Goal: Transaction & Acquisition: Purchase product/service

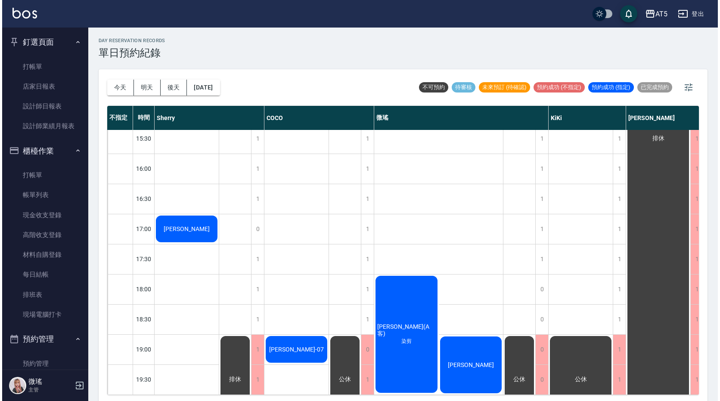
scroll to position [3, 0]
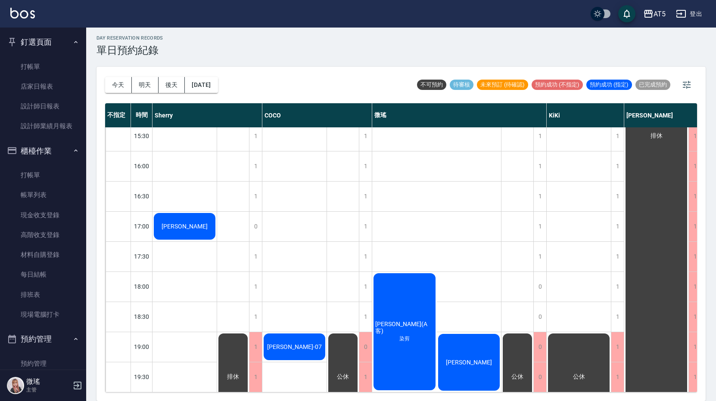
click at [468, 362] on div "[PERSON_NAME]" at bounding box center [469, 362] width 65 height 59
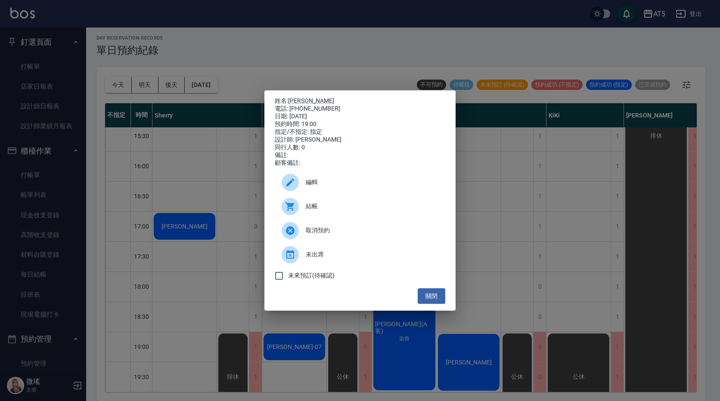
click at [332, 207] on span "結帳" at bounding box center [372, 206] width 133 height 9
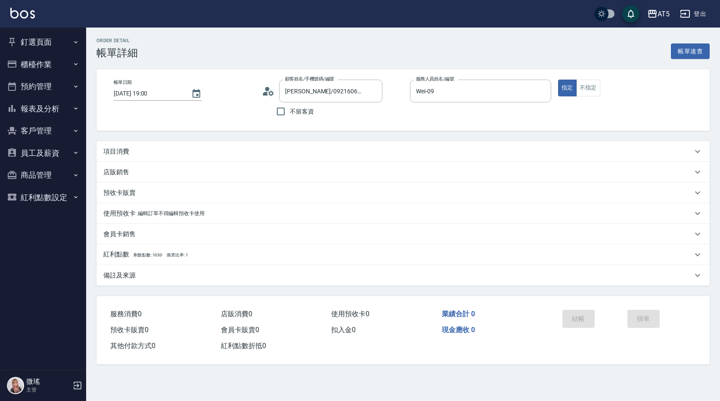
click at [125, 149] on p "項目消費" at bounding box center [116, 151] width 26 height 9
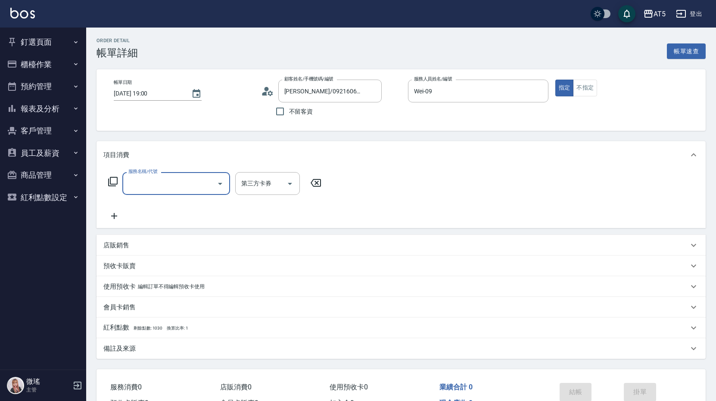
click at [146, 181] on input "服務名稱/代號" at bounding box center [169, 183] width 87 height 15
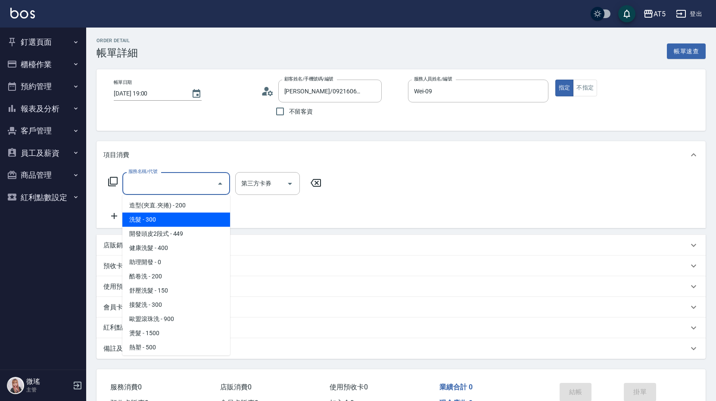
drag, startPoint x: 148, startPoint y: 221, endPoint x: 265, endPoint y: 188, distance: 121.5
click at [152, 218] on span "洗髮 - 300" at bounding box center [176, 220] width 108 height 14
type input "洗髮(201)"
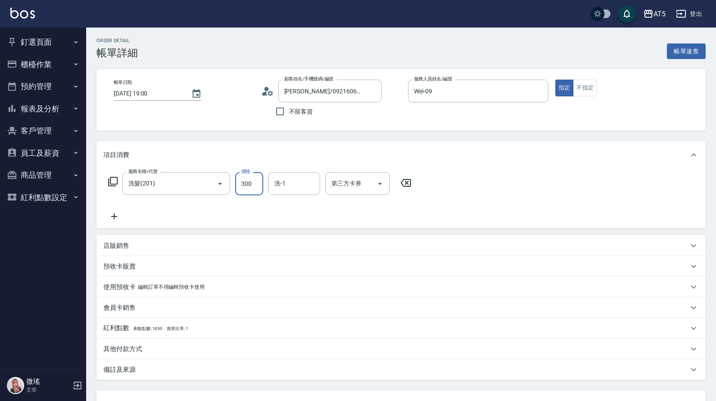
click at [257, 180] on input "300" at bounding box center [249, 183] width 28 height 23
type input "0"
type input "40"
type input "400"
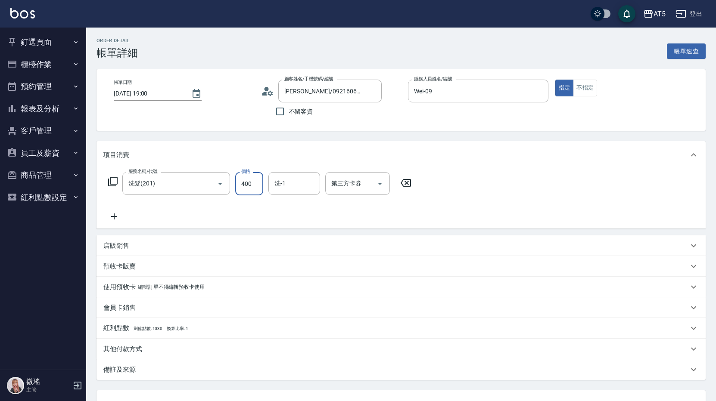
click at [202, 216] on div "服務名稱/代號 洗髮(201) 服務名稱/代號 價格 400 價格 洗-1 洗-1 第三方卡券 第三方卡券" at bounding box center [259, 197] width 313 height 50
click at [116, 217] on icon at bounding box center [114, 217] width 6 height 6
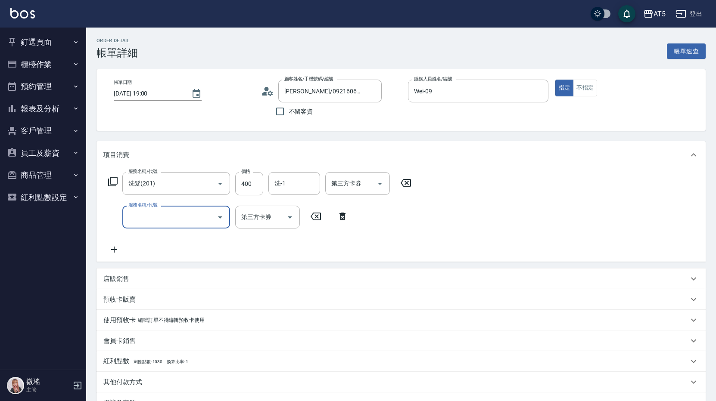
click at [152, 216] on input "服務名稱/代號" at bounding box center [169, 217] width 87 height 15
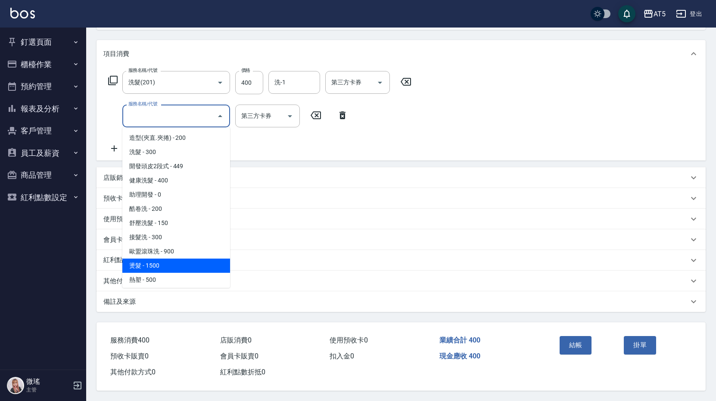
scroll to position [129, 0]
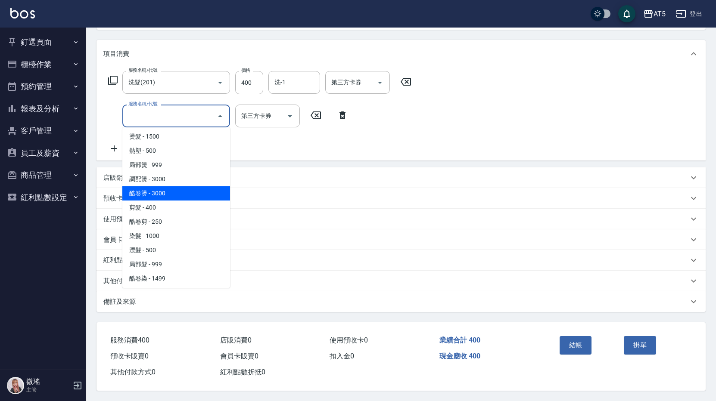
click at [181, 193] on span "酷卷燙 - 3000" at bounding box center [176, 194] width 108 height 14
type input "340"
type input "酷卷燙(305)"
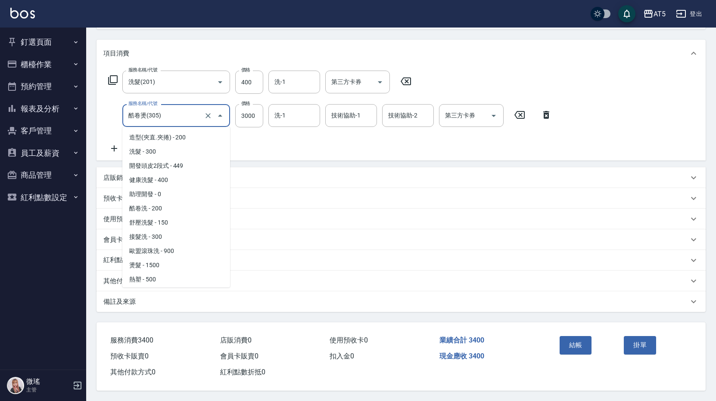
click at [173, 113] on input "酷卷燙(305)" at bounding box center [164, 115] width 76 height 15
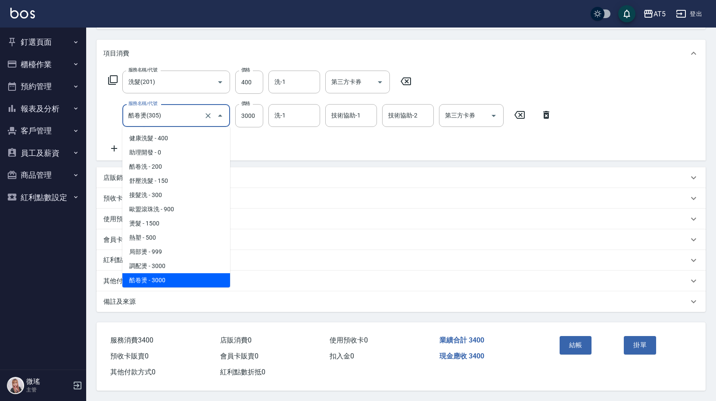
scroll to position [128, 0]
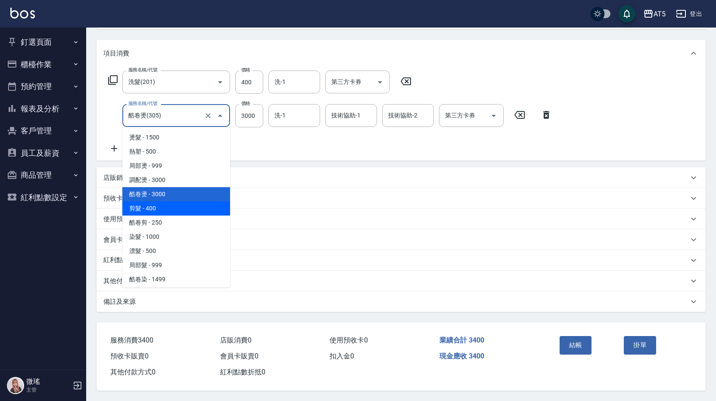
click at [167, 202] on span "剪髮 - 400" at bounding box center [176, 209] width 108 height 14
type input "80"
type input "剪髮(401)"
type input "400"
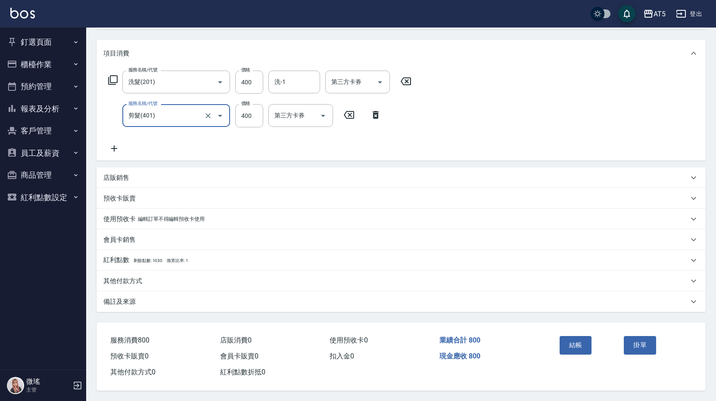
click at [169, 104] on div "剪髮(401) 服務名稱/代號" at bounding box center [176, 115] width 108 height 23
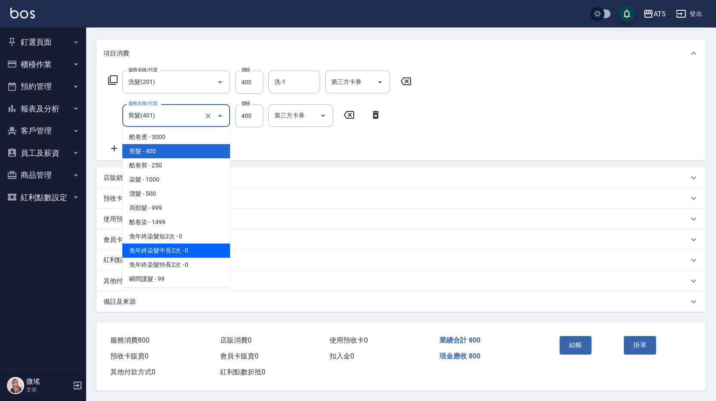
scroll to position [271, 0]
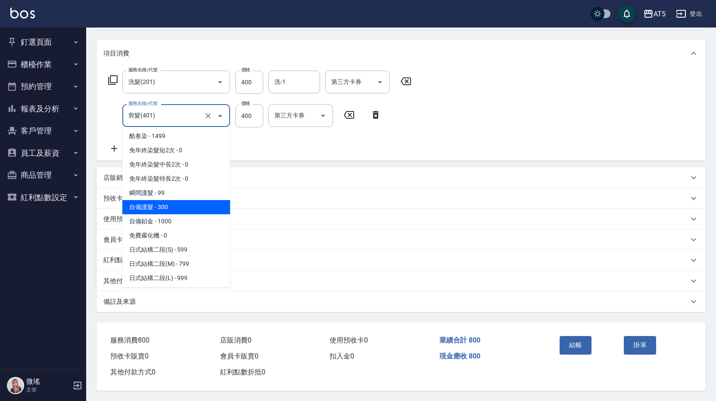
click at [176, 201] on span "自備護髮 - 300" at bounding box center [176, 207] width 108 height 14
type input "70"
type input "自備護髮(601)"
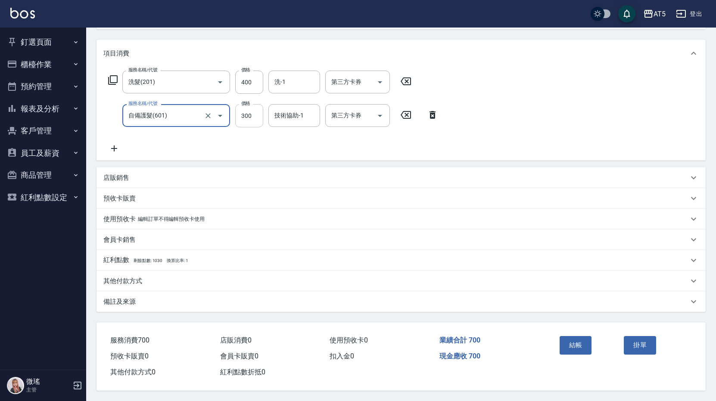
click at [246, 115] on input "300" at bounding box center [249, 115] width 28 height 23
type input "4"
type input "40"
type input "80"
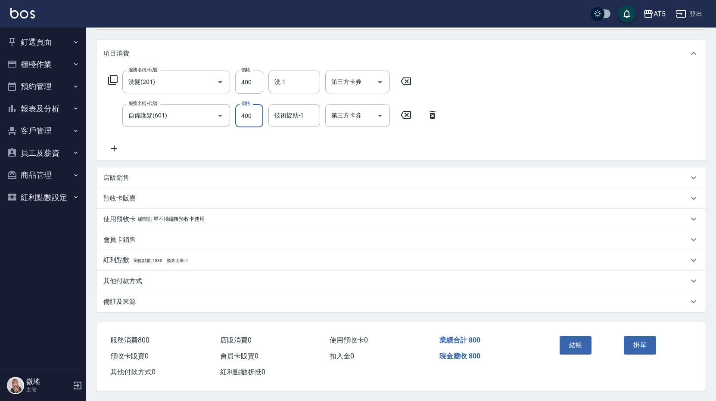
type input "400"
click at [594, 115] on div "服務名稱/代號 洗髮(201) 服務名稱/代號 價格 400 價格 洗-1 洗-1 第三方卡券 第三方卡券 服務名稱/代號 自備護髮(601) 服務名稱/代號…" at bounding box center [400, 113] width 609 height 93
click at [572, 348] on button "結帳" at bounding box center [576, 345] width 32 height 18
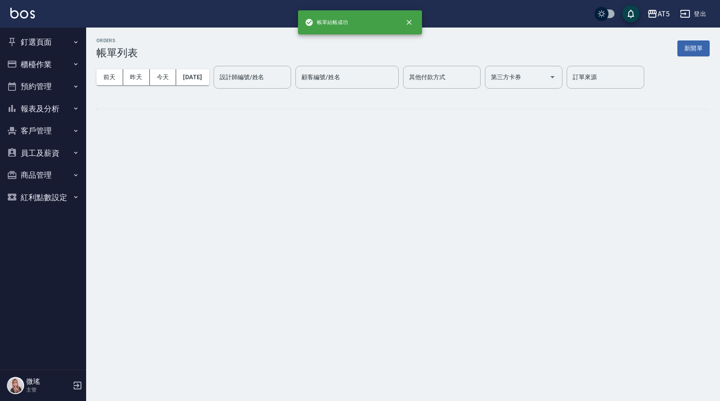
click at [35, 41] on button "釘選頁面" at bounding box center [42, 42] width 79 height 22
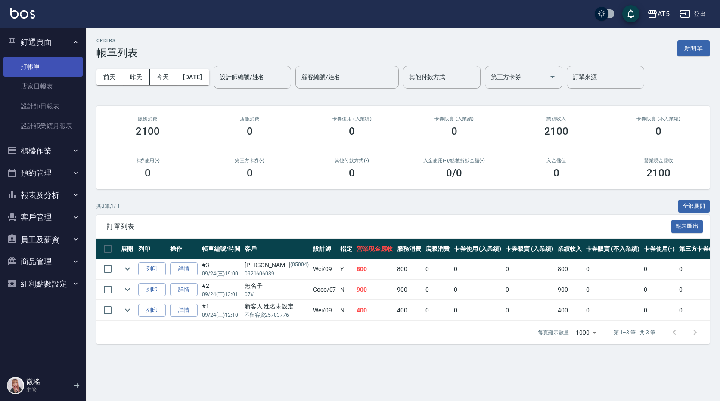
click at [26, 61] on link "打帳單" at bounding box center [42, 67] width 79 height 20
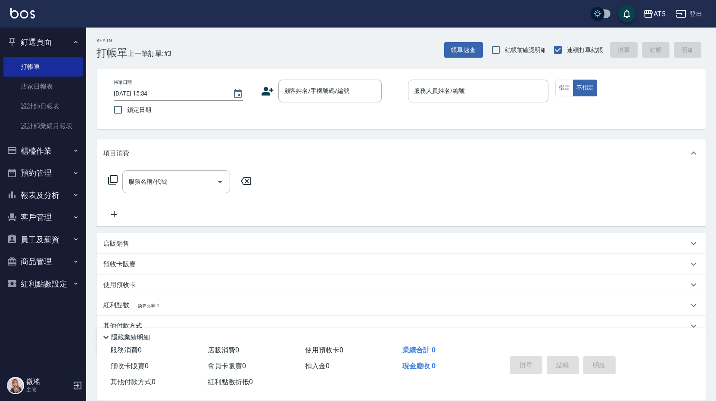
click at [580, 180] on div "服務名稱/代號 服務名稱/代號" at bounding box center [400, 196] width 609 height 59
click at [347, 98] on input "顧客姓名/手機號碼/編號" at bounding box center [323, 91] width 83 height 15
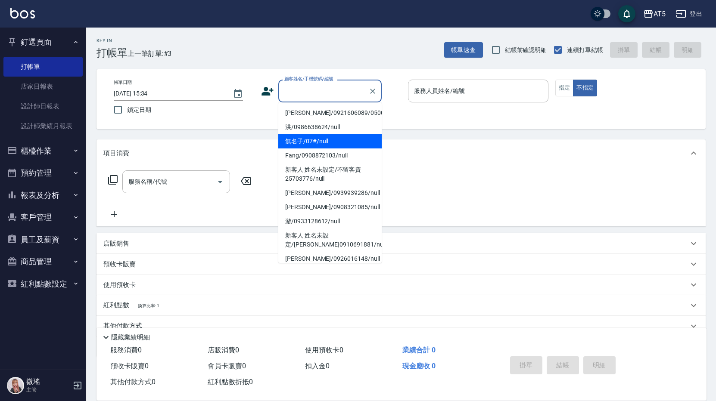
click at [308, 137] on li "無名子/07#/null" at bounding box center [329, 141] width 103 height 14
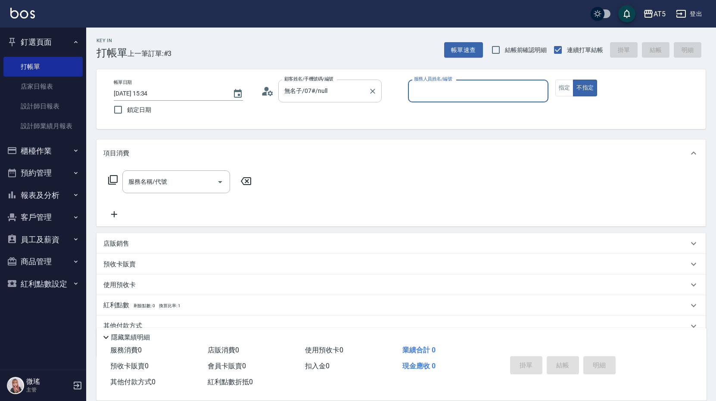
click at [309, 88] on input "無名子/07#/null" at bounding box center [323, 91] width 83 height 15
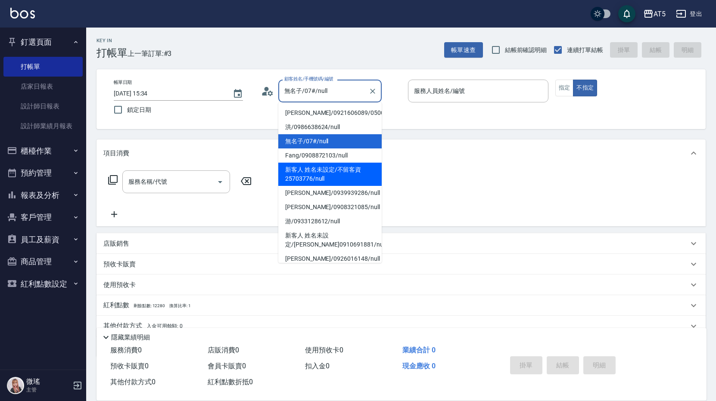
click at [324, 179] on li "新客人 姓名未設定/不留客資25703776/null" at bounding box center [329, 174] width 103 height 23
type input "新客人 姓名未設定/不留客資25703776/null"
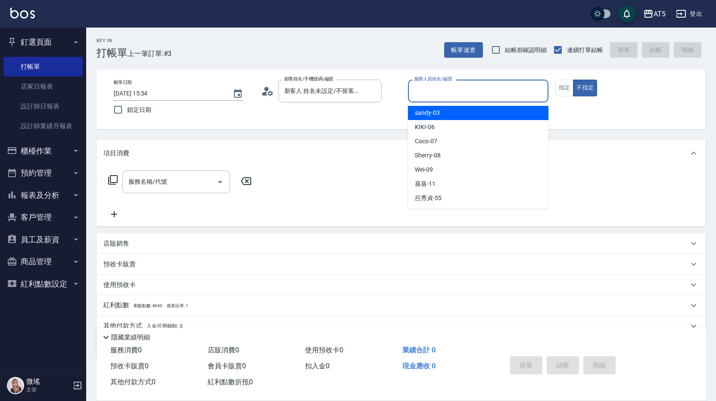
click at [442, 89] on input "服務人員姓名/編號" at bounding box center [478, 91] width 133 height 15
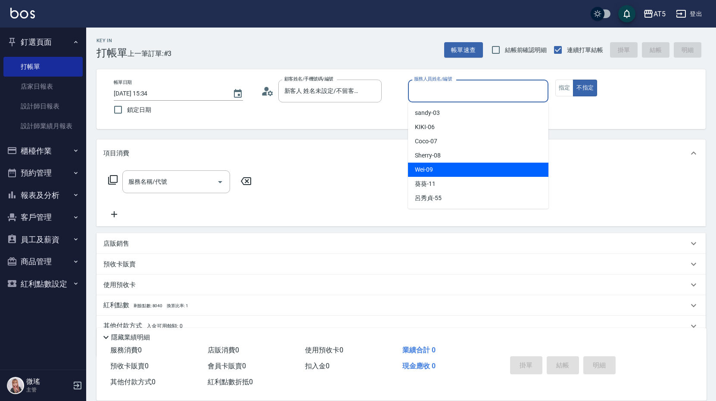
click at [430, 172] on span "Wei -09" at bounding box center [424, 169] width 18 height 9
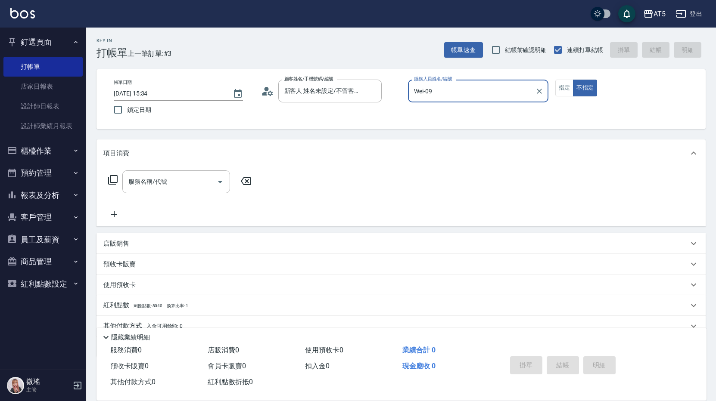
type input "Wei-09"
click at [157, 177] on input "服務名稱/代號" at bounding box center [169, 181] width 87 height 15
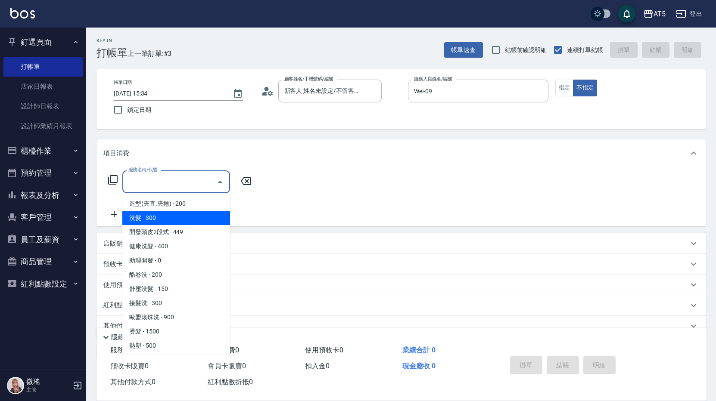
click at [169, 219] on span "洗髮 - 300" at bounding box center [176, 218] width 108 height 14
type input "洗髮(201)"
type input "30"
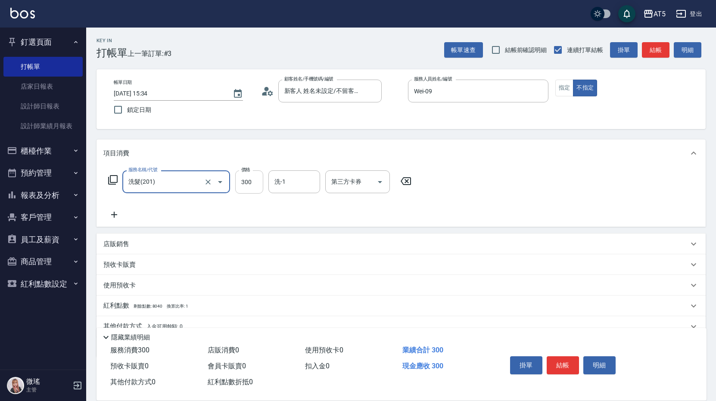
click at [258, 186] on input "300" at bounding box center [249, 182] width 28 height 23
type input "4"
type input "0"
type input "400"
type input "40"
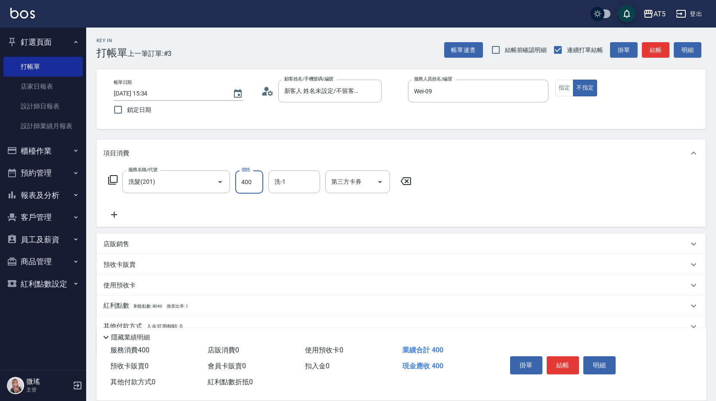
type input "400"
click at [526, 171] on div "服務名稱/代號 洗髮(201) 服務名稱/代號 價格 400 價格 洗-1 洗-1 第三方卡券 第三方卡券" at bounding box center [400, 197] width 609 height 60
drag, startPoint x: 563, startPoint y: 349, endPoint x: 567, endPoint y: 342, distance: 8.5
click at [566, 344] on div "掛單 結帳 明細" at bounding box center [596, 367] width 200 height 48
click at [558, 361] on button "結帳" at bounding box center [563, 366] width 32 height 18
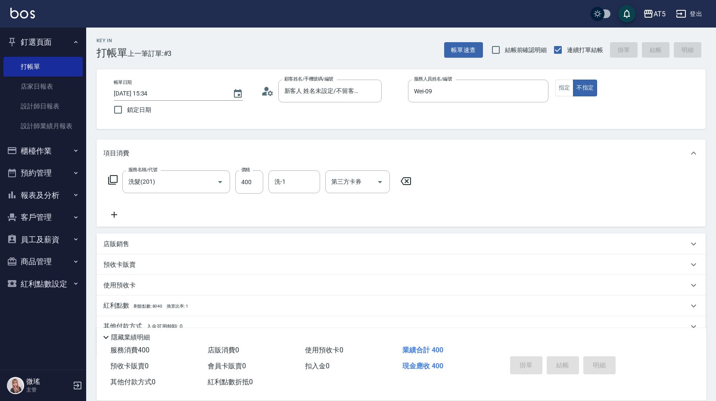
type input "[DATE] 16:09"
type input "0"
